Goal: Transaction & Acquisition: Purchase product/service

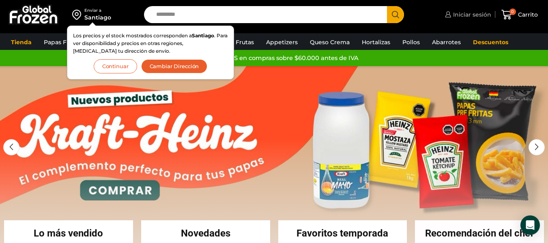
click at [465, 17] on span "Iniciar sesión" at bounding box center [471, 15] width 40 height 8
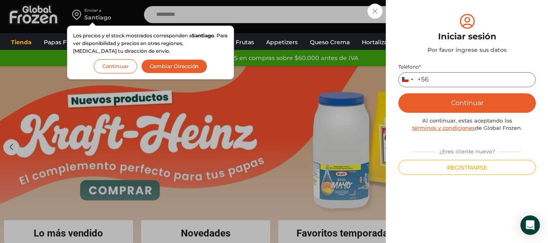
click at [449, 82] on input "Teléfono *" at bounding box center [467, 79] width 138 height 15
type input "*********"
click at [489, 107] on button "Continuar" at bounding box center [467, 102] width 138 height 19
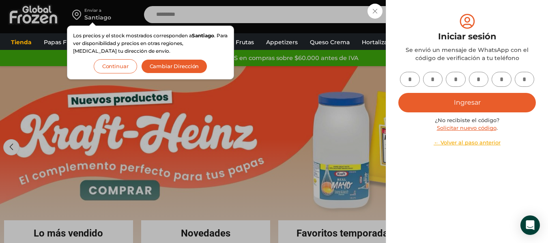
click at [409, 80] on input "text" at bounding box center [410, 79] width 20 height 15
type input "*"
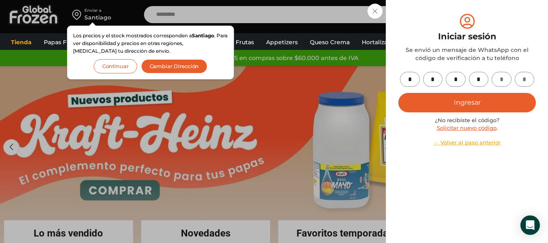
type input "*"
click at [504, 100] on button "Ingresar" at bounding box center [467, 102] width 138 height 19
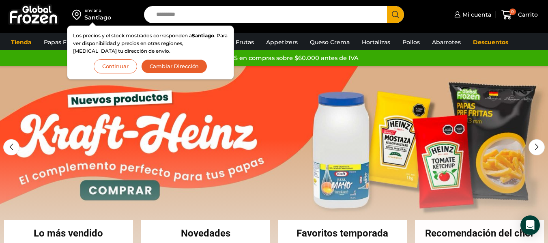
click at [310, 12] on input "Search input" at bounding box center [267, 14] width 231 height 17
type input "*******"
click at [387, 6] on button "Search" at bounding box center [395, 14] width 17 height 17
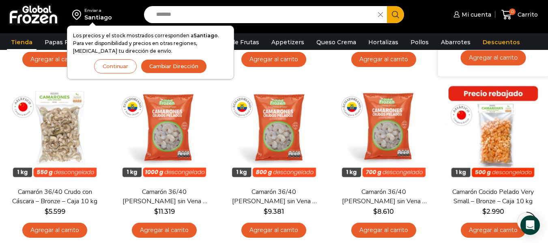
scroll to position [422, 0]
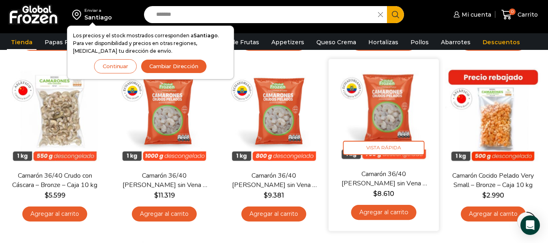
click at [377, 213] on link "Agregar al carrito" at bounding box center [383, 212] width 65 height 15
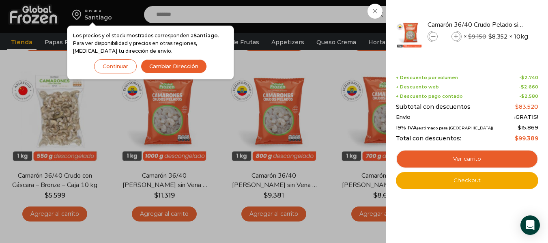
click at [499, 24] on div "1 Carrito 1 1 Shopping Cart *" at bounding box center [519, 14] width 41 height 19
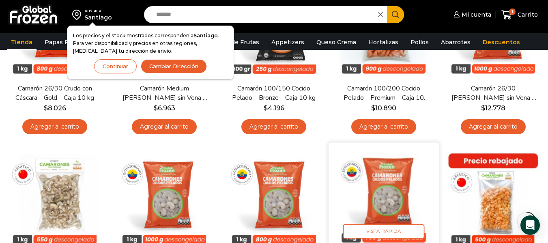
scroll to position [406, 0]
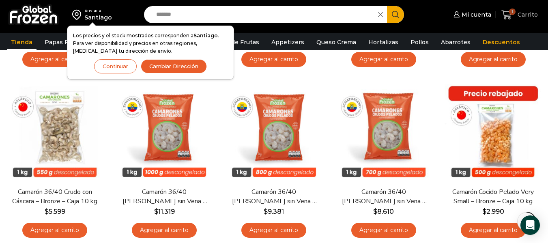
click at [508, 11] on icon at bounding box center [507, 15] width 11 height 10
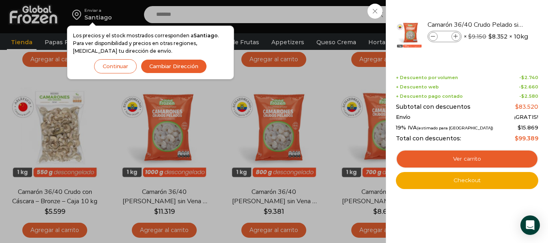
click at [499, 13] on div "1 Carrito 1 1 Shopping Cart *" at bounding box center [519, 14] width 41 height 19
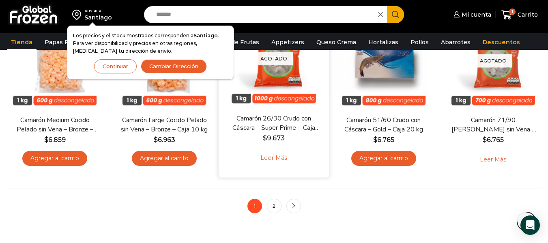
scroll to position [649, 0]
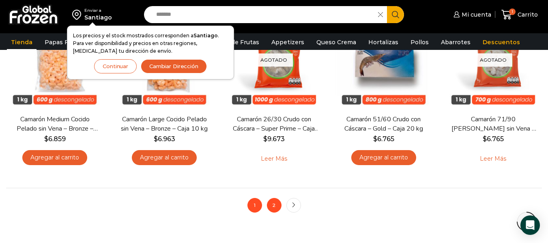
click at [276, 209] on link "2" at bounding box center [274, 205] width 15 height 15
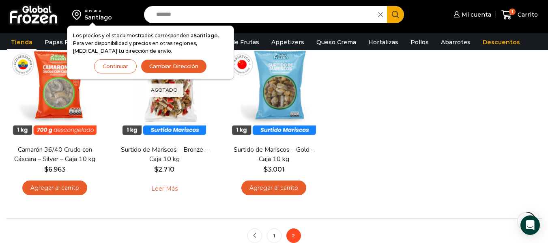
scroll to position [276, 0]
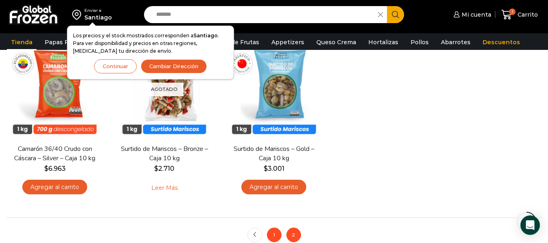
click at [275, 237] on link "1" at bounding box center [274, 235] width 15 height 15
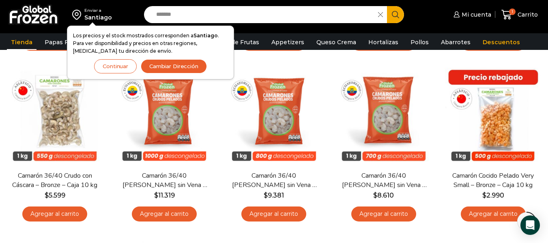
scroll to position [438, 0]
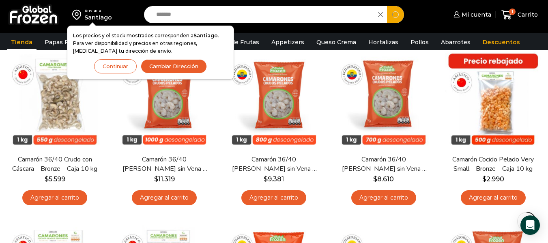
click at [204, 15] on input "*******" at bounding box center [263, 14] width 222 height 17
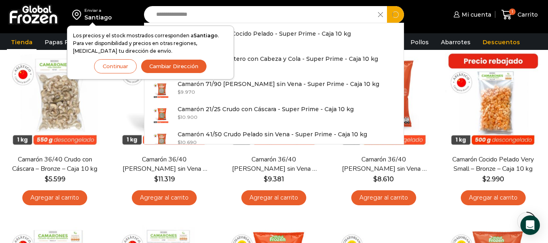
type input "**********"
click at [387, 6] on button "Search" at bounding box center [395, 14] width 17 height 17
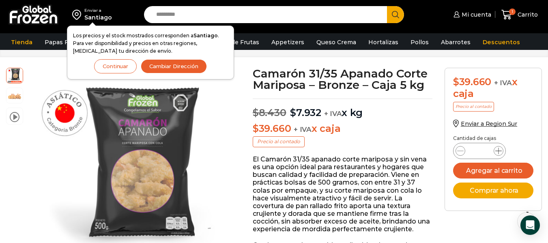
click at [499, 150] on icon at bounding box center [498, 151] width 6 height 6
click at [509, 13] on icon at bounding box center [507, 14] width 11 height 11
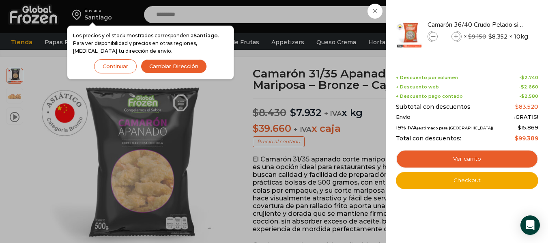
click at [499, 24] on div "1 [GEOGRAPHIC_DATA] 1 1 Shopping Cart * $" at bounding box center [519, 14] width 41 height 19
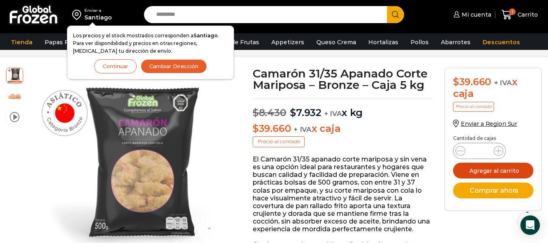
click at [489, 170] on button "Agregar al carrito" at bounding box center [493, 171] width 80 height 16
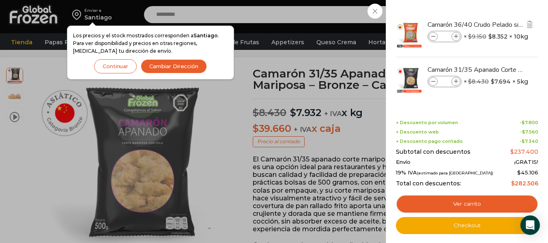
click at [434, 37] on icon at bounding box center [433, 36] width 4 height 4
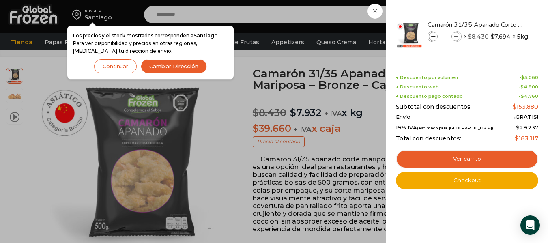
click at [499, 17] on div "4 Carrito 4 4 Shopping Cart *" at bounding box center [519, 14] width 41 height 19
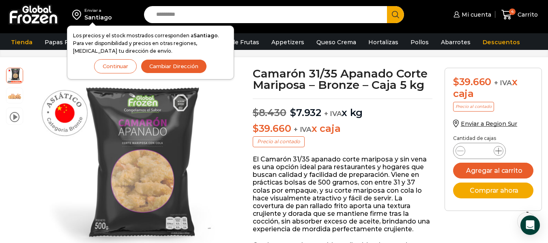
click at [497, 154] on icon at bounding box center [498, 151] width 6 height 6
type input "*"
click at [235, 11] on input "Search input" at bounding box center [267, 14] width 231 height 17
type input "*******"
click at [387, 6] on button "Search" at bounding box center [395, 14] width 17 height 17
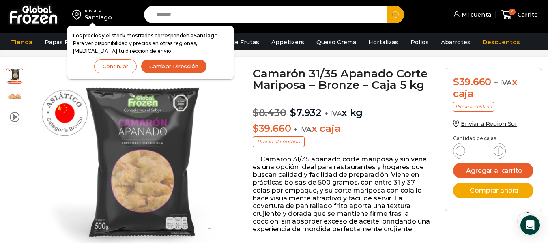
click at [387, 6] on button "Search" at bounding box center [395, 14] width 17 height 17
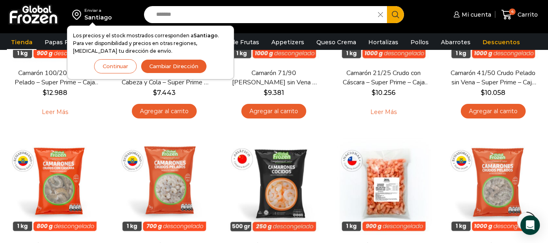
scroll to position [213, 0]
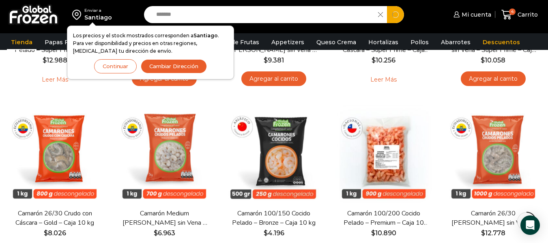
click at [194, 17] on input "*******" at bounding box center [263, 14] width 222 height 17
type input "*"
type input "*********"
click at [387, 6] on button "Search" at bounding box center [395, 14] width 17 height 17
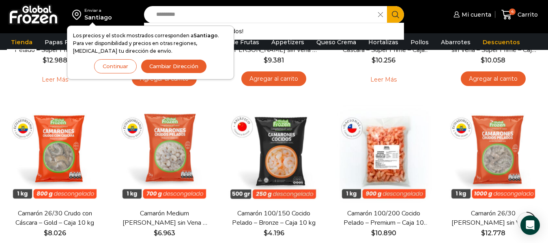
click at [387, 6] on button "Search" at bounding box center [395, 14] width 17 height 17
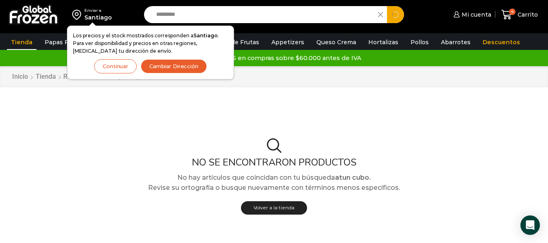
click at [194, 17] on input "*********" at bounding box center [263, 14] width 222 height 17
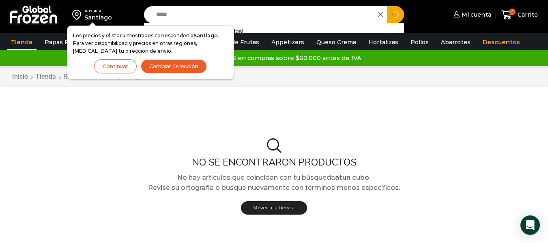
type input "****"
click at [387, 6] on button "Search" at bounding box center [395, 14] width 17 height 17
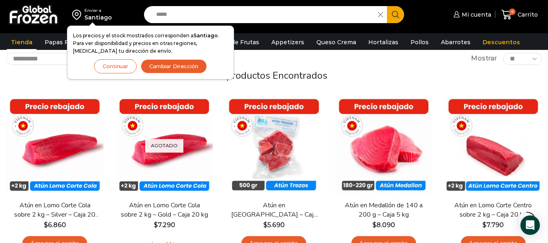
scroll to position [65, 0]
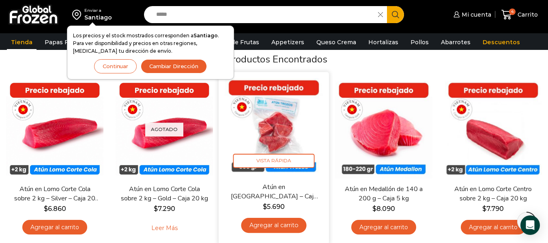
click at [281, 223] on link "Agregar al carrito" at bounding box center [273, 225] width 65 height 15
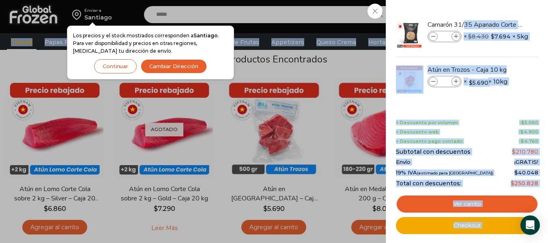
drag, startPoint x: 410, startPoint y: 11, endPoint x: 311, endPoint y: 0, distance: 100.1
click at [311, 0] on html "WordPress WooCommerce Themes Enviar a Santiago Los precios y el stock mostrados…" at bounding box center [274, 216] width 548 height 562
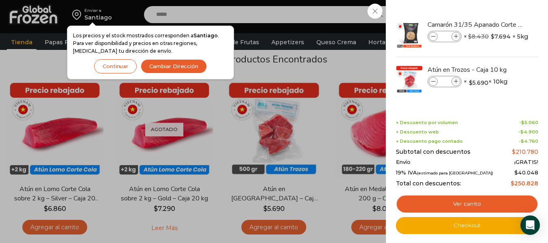
click at [499, 24] on div "5 Carrito 5 5 Shopping Cart *" at bounding box center [519, 14] width 41 height 19
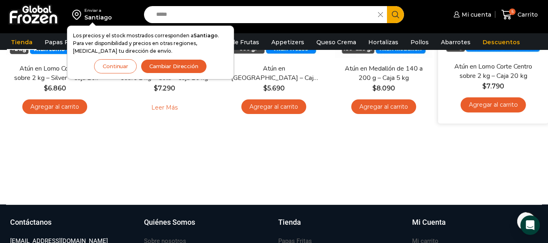
scroll to position [179, 0]
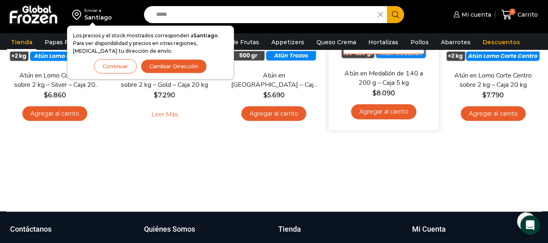
click at [391, 118] on link "Agregar al carrito" at bounding box center [383, 112] width 65 height 15
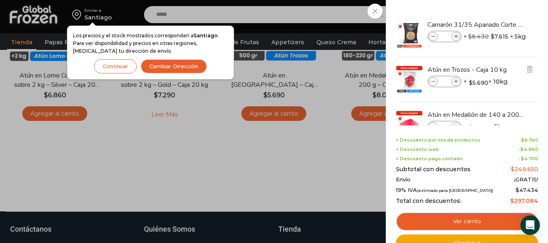
click at [536, 93] on li "Atún en Trozos - Caja 10 kg Atún en Trozos - Caja 10 kg cantidad * × $ 5.690 × …" at bounding box center [467, 79] width 144 height 45
drag, startPoint x: 536, startPoint y: 93, endPoint x: 537, endPoint y: 101, distance: 7.7
click at [537, 101] on li "Atún en Trozos - Caja 10 kg Atún en Trozos - Caja 10 kg cantidad * × $ 5.690 × …" at bounding box center [467, 79] width 144 height 45
drag, startPoint x: 537, startPoint y: 101, endPoint x: 537, endPoint y: 107, distance: 6.5
click at [537, 107] on ul "Camarón 31/35 Apanado Corte Mariposa - Bronze - Caja 5 kg Camarón 31/35 Apanado…" at bounding box center [467, 79] width 140 height 135
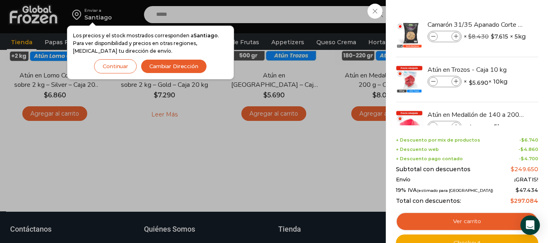
click at [540, 96] on div "6 Shopping Cart Camarón 31/35 Apanado Corte Mariposa - Bronze - Caja 5 kg Camar…" at bounding box center [467, 121] width 162 height 243
drag, startPoint x: 540, startPoint y: 96, endPoint x: 538, endPoint y: 108, distance: 12.2
click at [538, 108] on div "6 Shopping Cart Camarón 31/35 Apanado Corte Mariposa - Bronze - Caja 5 kg Camar…" at bounding box center [467, 121] width 162 height 243
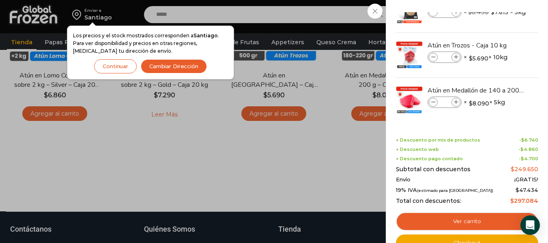
scroll to position [28, 0]
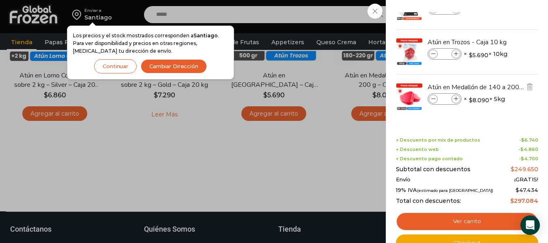
click at [456, 100] on icon at bounding box center [456, 99] width 4 height 4
type input "*"
click at [228, 73] on div "Los precios y el stock mostrados corresponden a Santiago . Para ver disponibili…" at bounding box center [150, 53] width 155 height 42
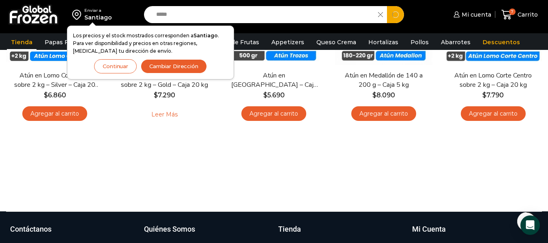
click at [206, 15] on input "****" at bounding box center [263, 14] width 222 height 17
type input "*"
type input "**********"
click at [387, 6] on button "Search" at bounding box center [395, 14] width 17 height 17
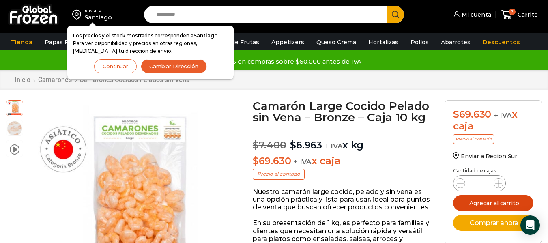
click at [491, 201] on button "Agregar al carrito" at bounding box center [493, 203] width 80 height 16
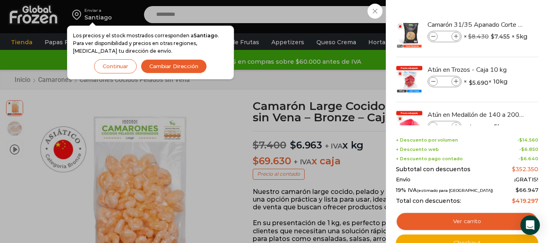
click at [499, 10] on div "8 Carrito 8 8 Shopping Cart *" at bounding box center [519, 14] width 41 height 19
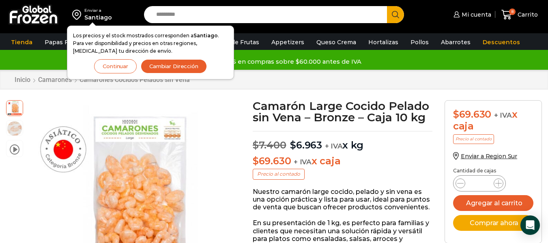
click at [172, 13] on input "Search input" at bounding box center [267, 14] width 231 height 17
type input "*******"
click at [387, 6] on button "Search" at bounding box center [395, 14] width 17 height 17
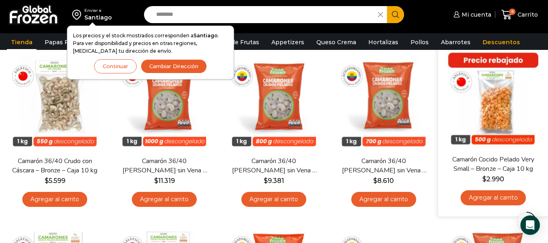
scroll to position [438, 0]
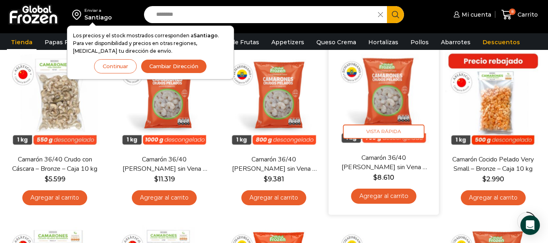
click at [396, 198] on link "Agregar al carrito" at bounding box center [383, 196] width 65 height 15
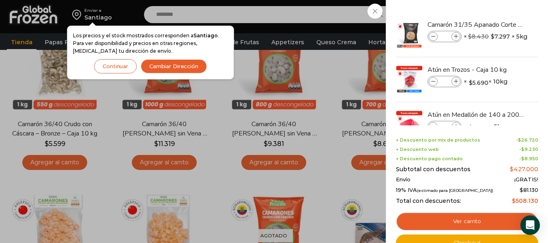
scroll to position [478, 0]
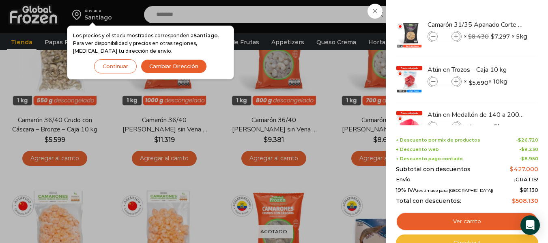
click at [484, 240] on link "Checkout" at bounding box center [467, 243] width 142 height 17
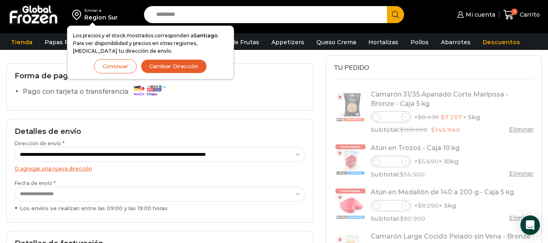
scroll to position [65, 0]
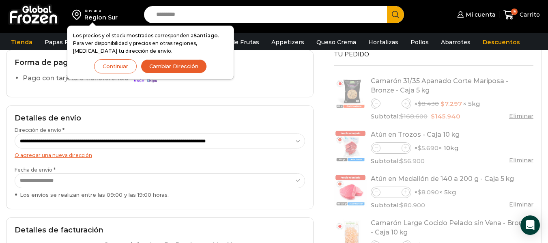
drag, startPoint x: 289, startPoint y: 149, endPoint x: 287, endPoint y: 136, distance: 13.5
click at [287, 136] on div "**********" at bounding box center [160, 157] width 308 height 104
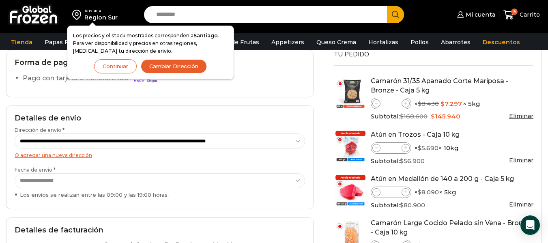
click at [287, 136] on select "**********" at bounding box center [160, 140] width 291 height 15
click at [15, 133] on select "**********" at bounding box center [160, 140] width 291 height 15
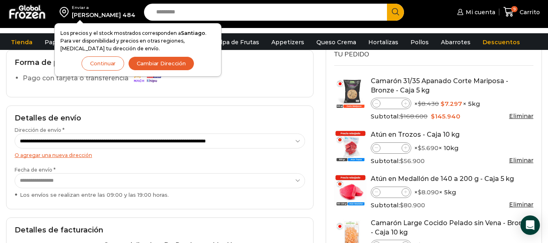
select select "*"
click at [82, 175] on select "**********" at bounding box center [160, 180] width 291 height 15
click at [15, 173] on select "**********" at bounding box center [160, 180] width 291 height 15
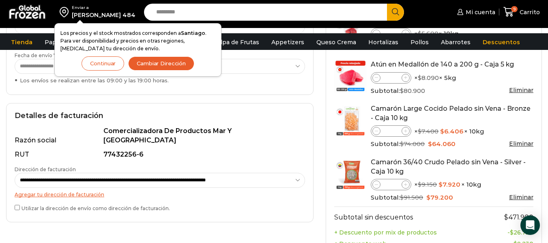
scroll to position [187, 0]
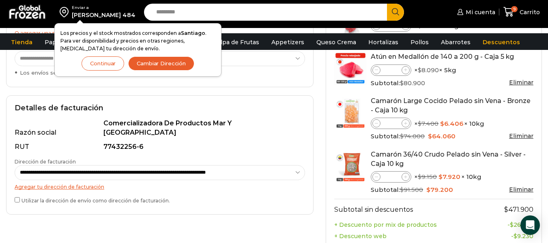
click at [19, 196] on label "Utilizar la dirección de envío como dirección de facturación." at bounding box center [160, 200] width 291 height 9
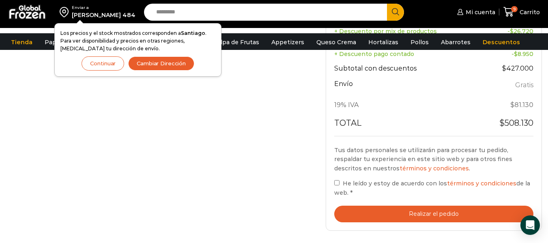
scroll to position [382, 0]
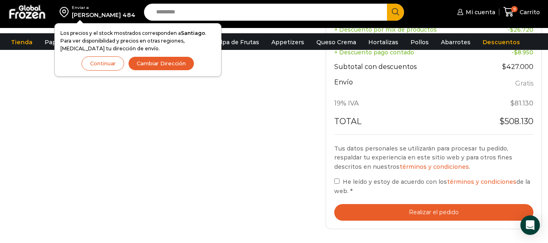
click at [394, 210] on button "Realizar el pedido" at bounding box center [433, 212] width 199 height 17
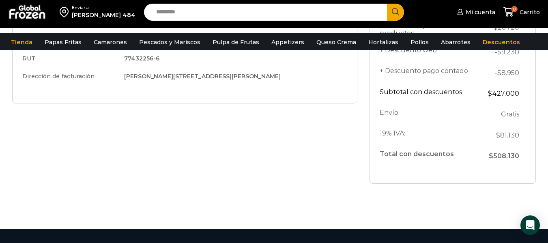
scroll to position [308, 0]
